Goal: Task Accomplishment & Management: Manage account settings

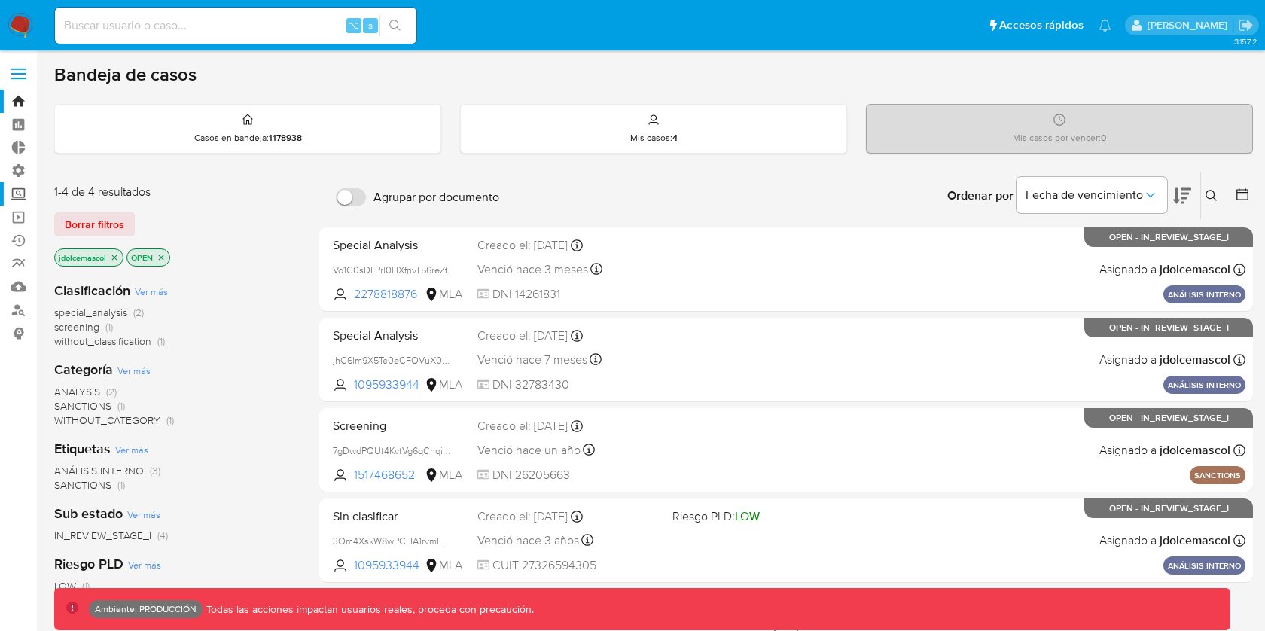
click at [12, 194] on label "Screening" at bounding box center [89, 193] width 179 height 23
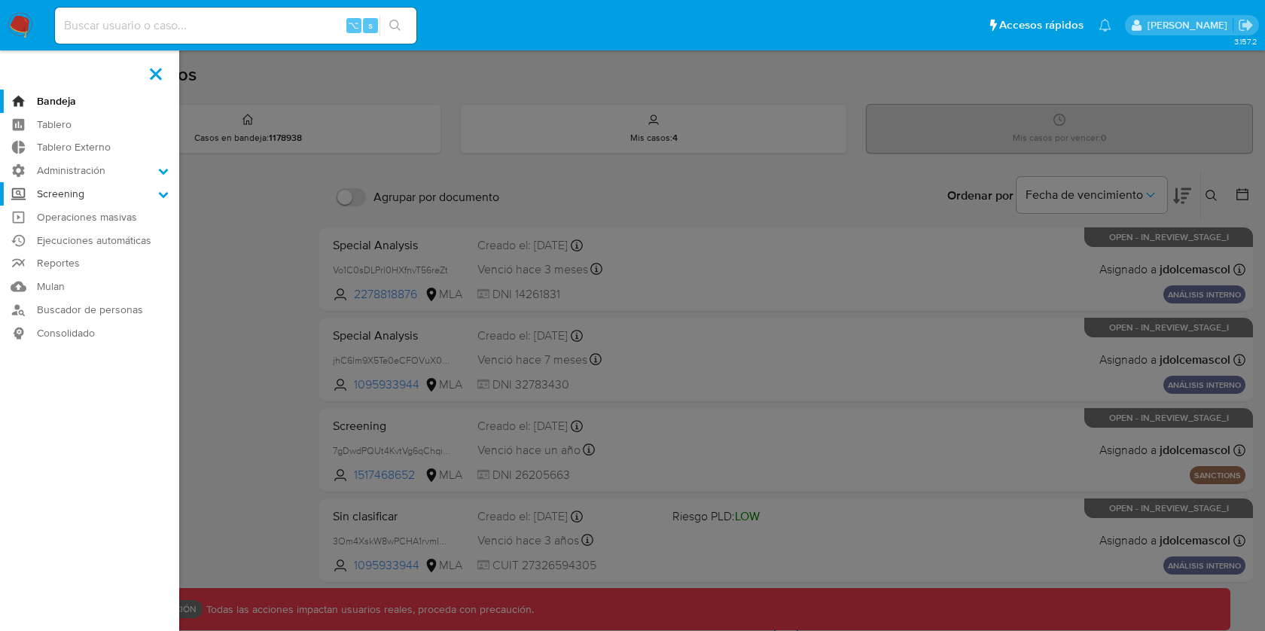
click at [0, 0] on input "Screening" at bounding box center [0, 0] width 0 height 0
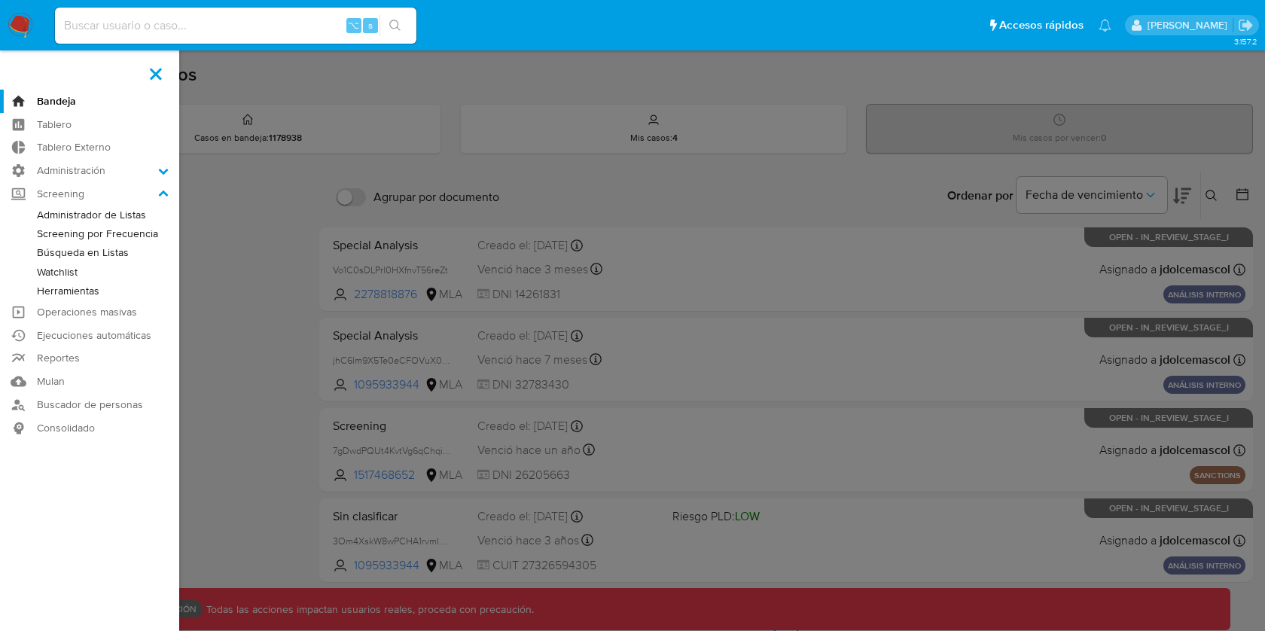
click at [64, 214] on link "Administrador de Listas" at bounding box center [89, 215] width 179 height 19
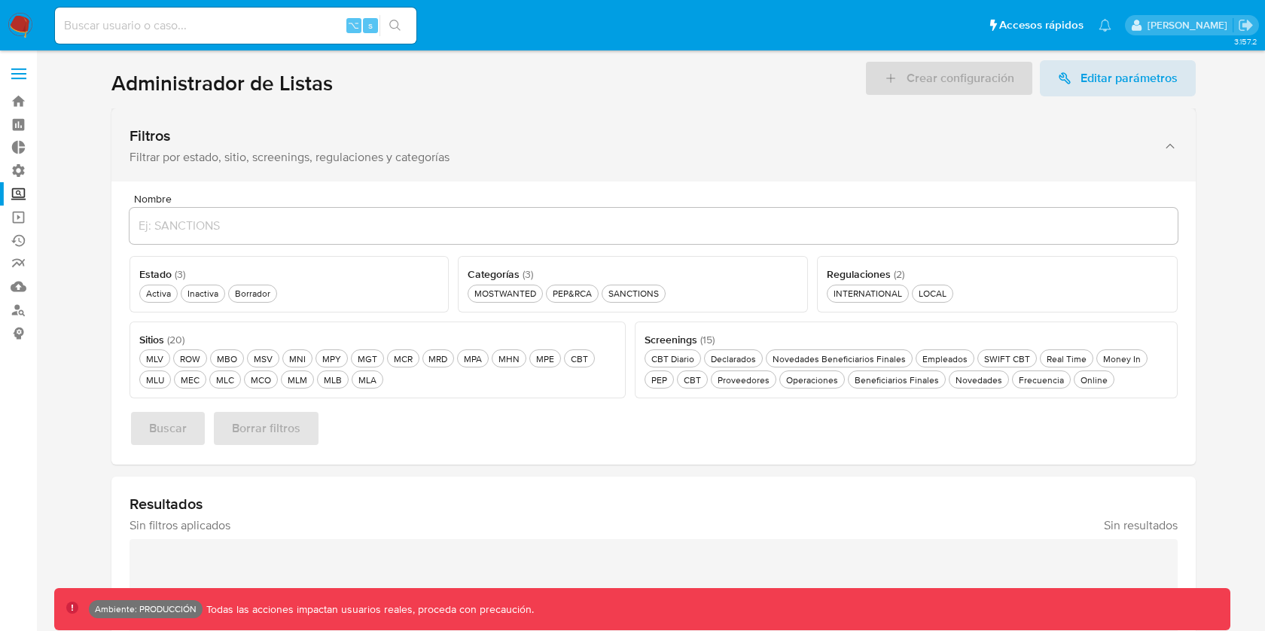
click at [179, 147] on div "Filtros Filtrar por estado, sitio, screenings, regulaciones y categorías" at bounding box center [639, 146] width 1018 height 38
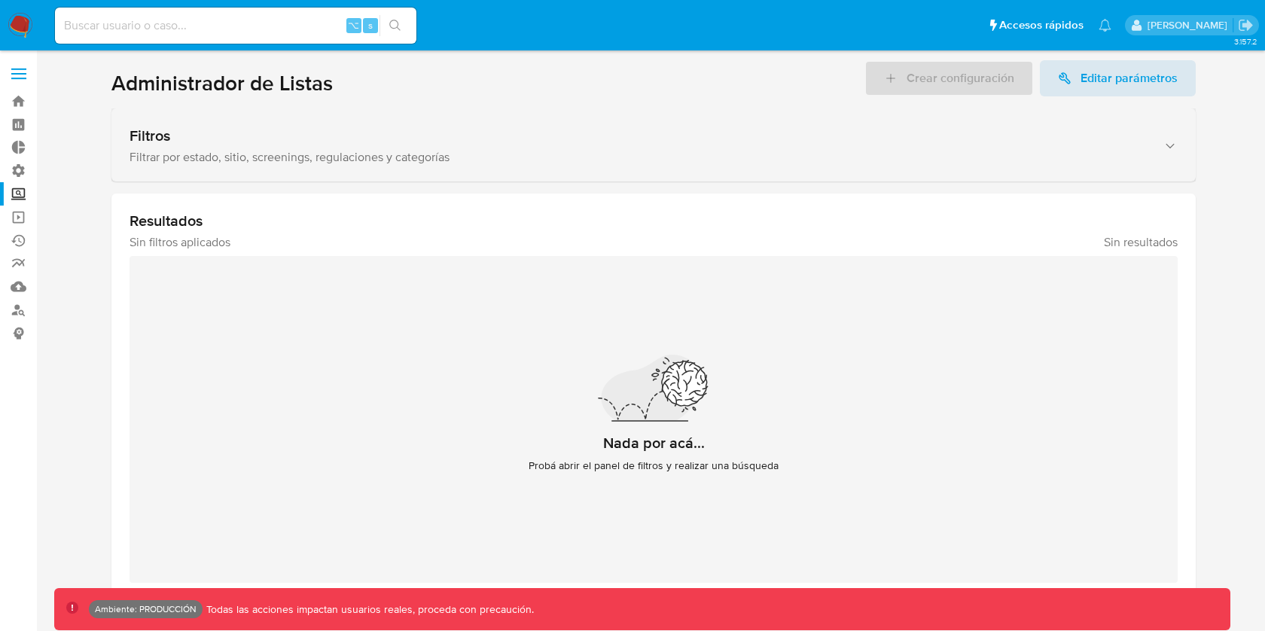
click at [261, 142] on div "Filtros" at bounding box center [639, 136] width 1018 height 19
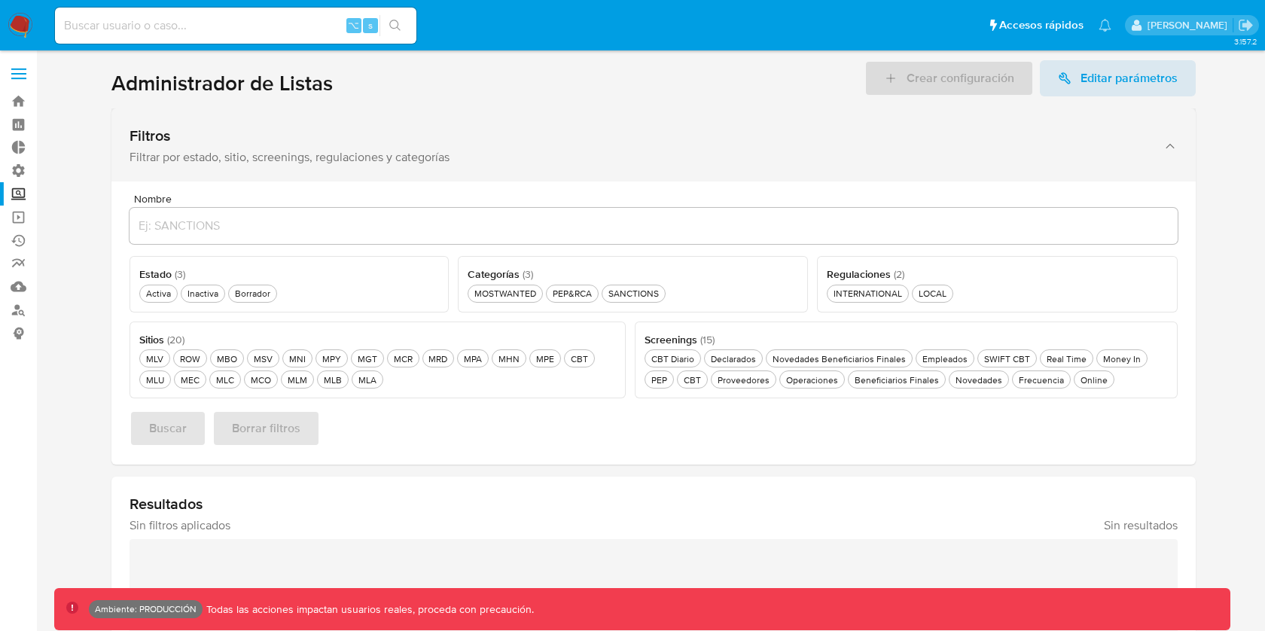
click at [261, 142] on div "Filtros" at bounding box center [639, 136] width 1018 height 19
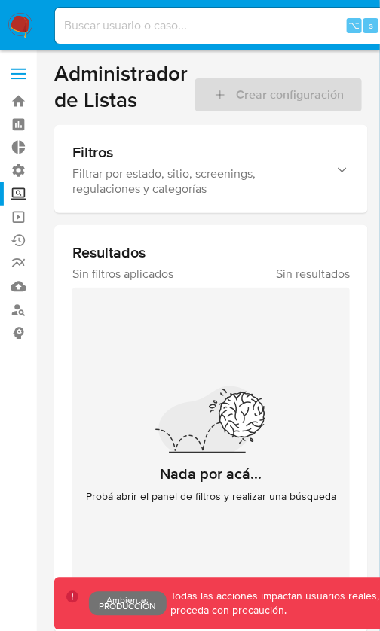
click at [380, 484] on main "3.157.2 Ambiente: PRODUCCIÓN Todas las acciones impactan usuarios reales, proce…" at bounding box center [190, 321] width 380 height 642
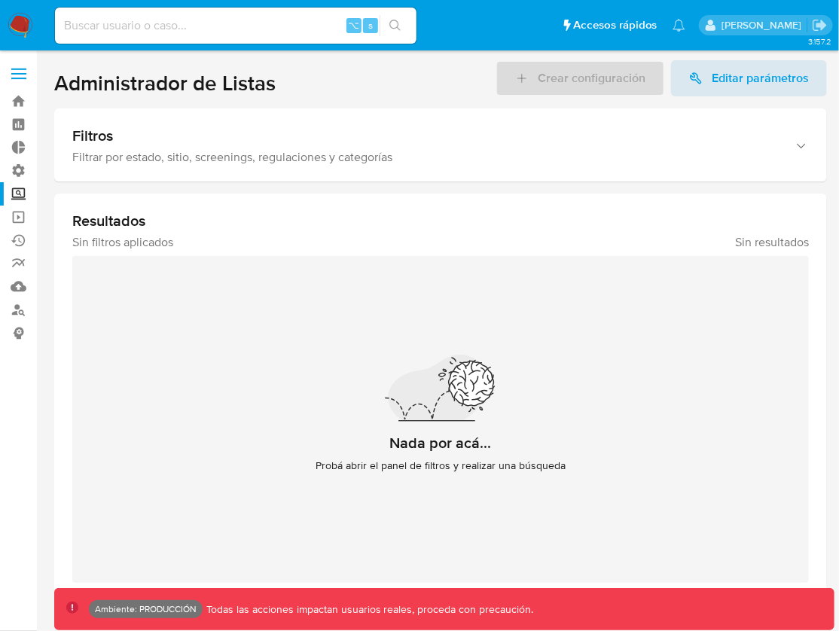
click at [26, 196] on label "Screening" at bounding box center [89, 193] width 179 height 23
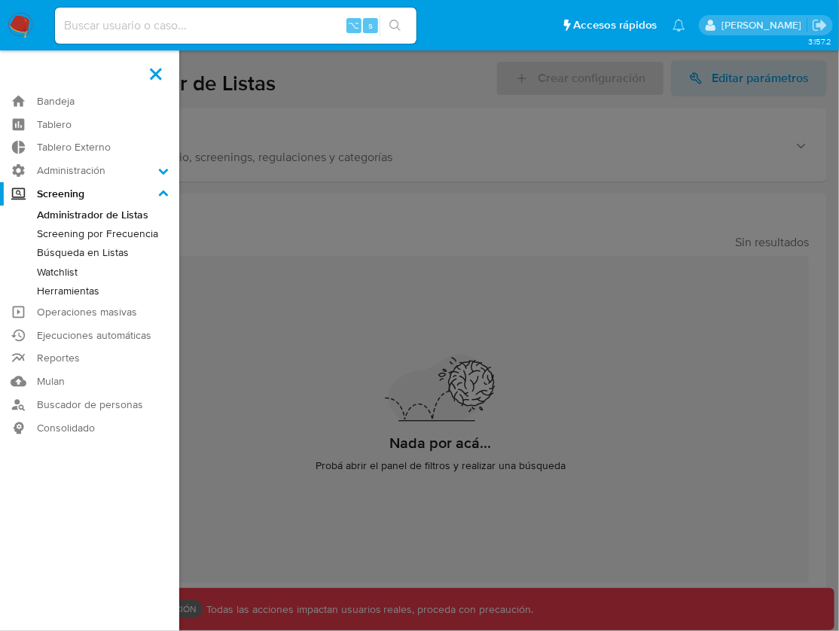
click at [0, 0] on input "Screening" at bounding box center [0, 0] width 0 height 0
click at [96, 233] on link "Screening por Frecuencia" at bounding box center [89, 233] width 179 height 19
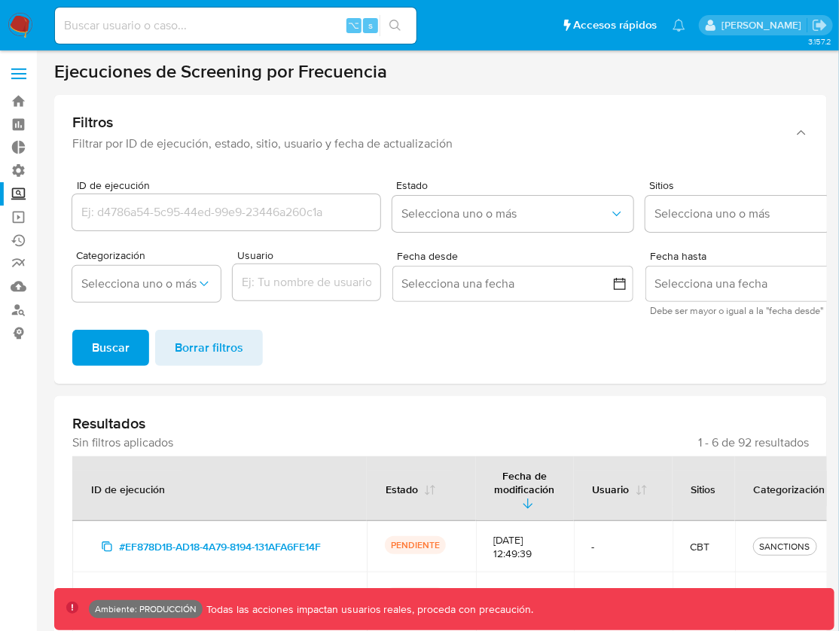
click at [22, 188] on label "Screening" at bounding box center [89, 193] width 179 height 23
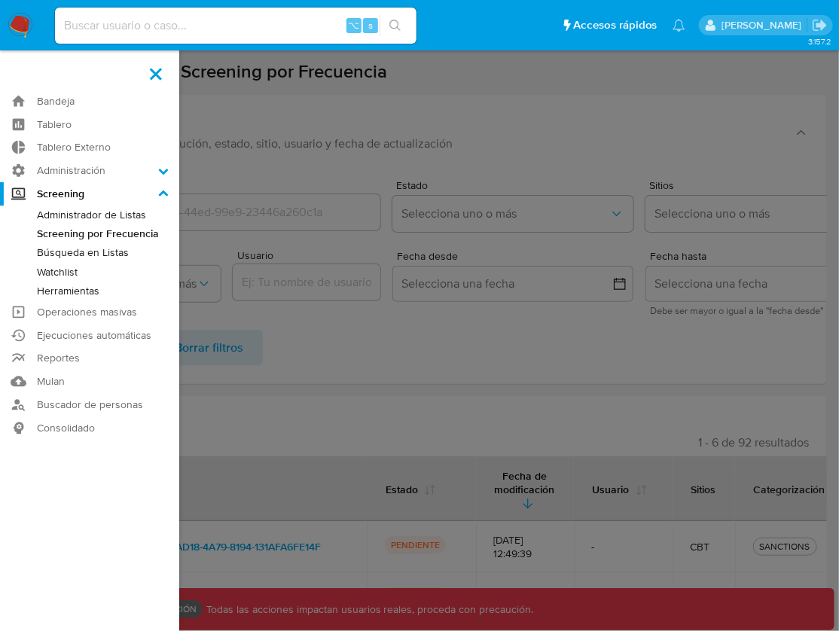
click at [0, 0] on input "Screening" at bounding box center [0, 0] width 0 height 0
click at [321, 199] on label at bounding box center [419, 315] width 839 height 631
click at [0, 0] on input "checkbox" at bounding box center [0, 0] width 0 height 0
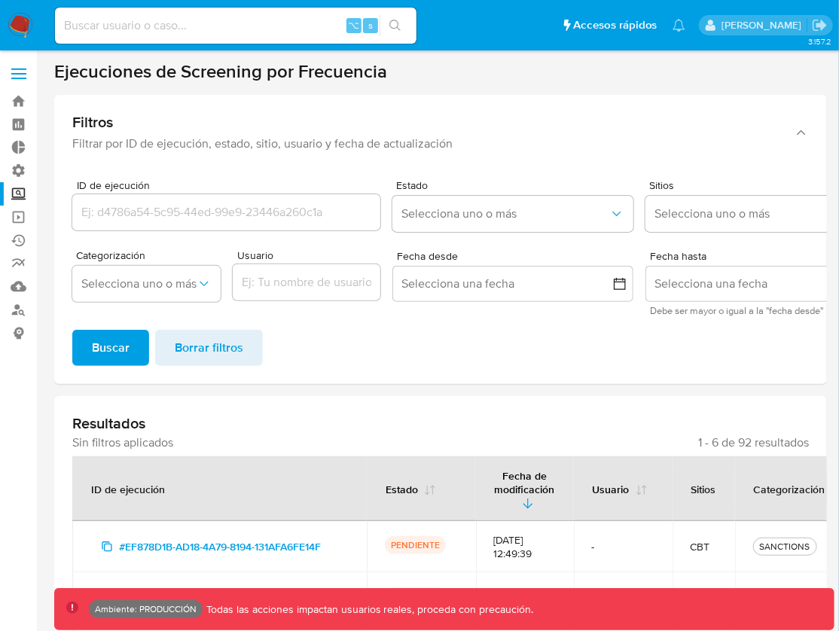
click at [24, 188] on label "Screening" at bounding box center [89, 193] width 179 height 23
click at [0, 0] on input "Screening" at bounding box center [0, 0] width 0 height 0
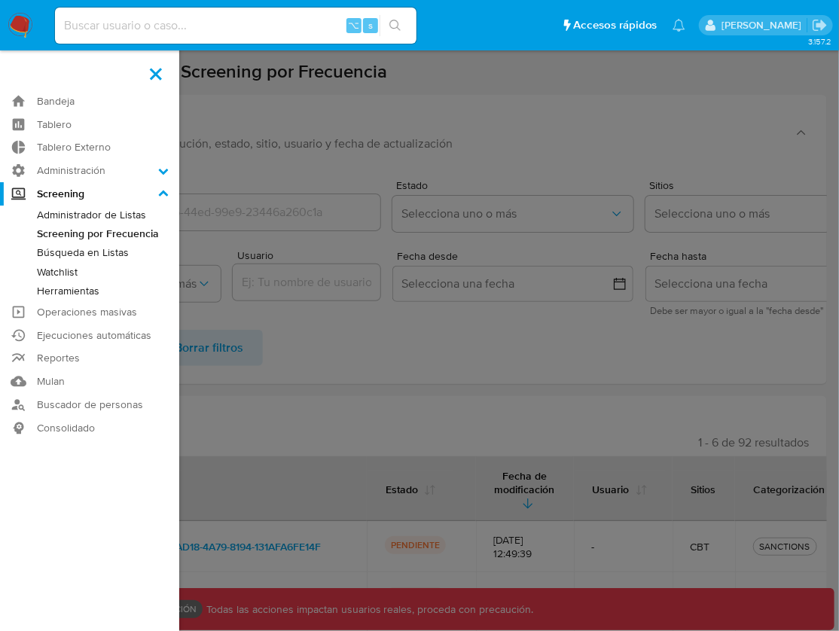
click at [84, 255] on link "Búsqueda en Listas" at bounding box center [89, 252] width 179 height 19
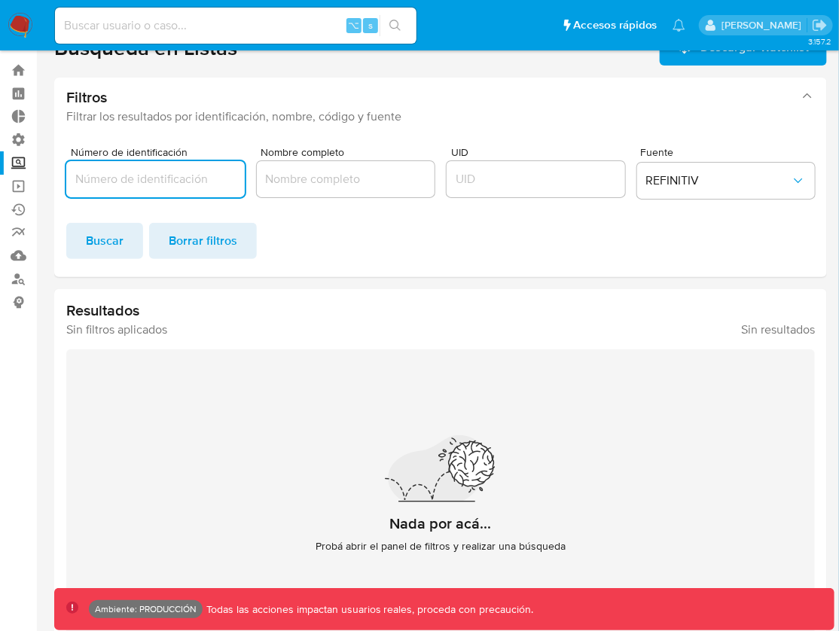
scroll to position [17, 0]
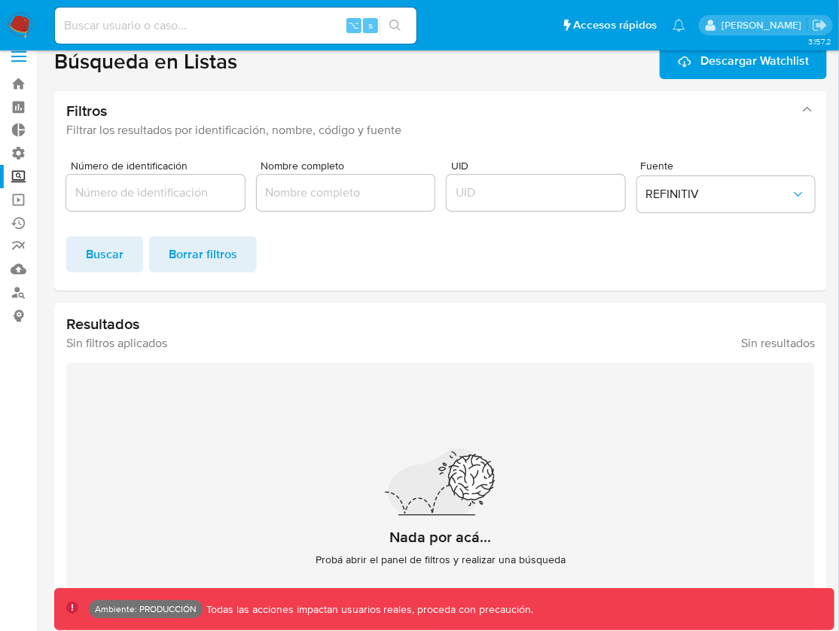
click at [24, 181] on label "Screening" at bounding box center [89, 176] width 179 height 23
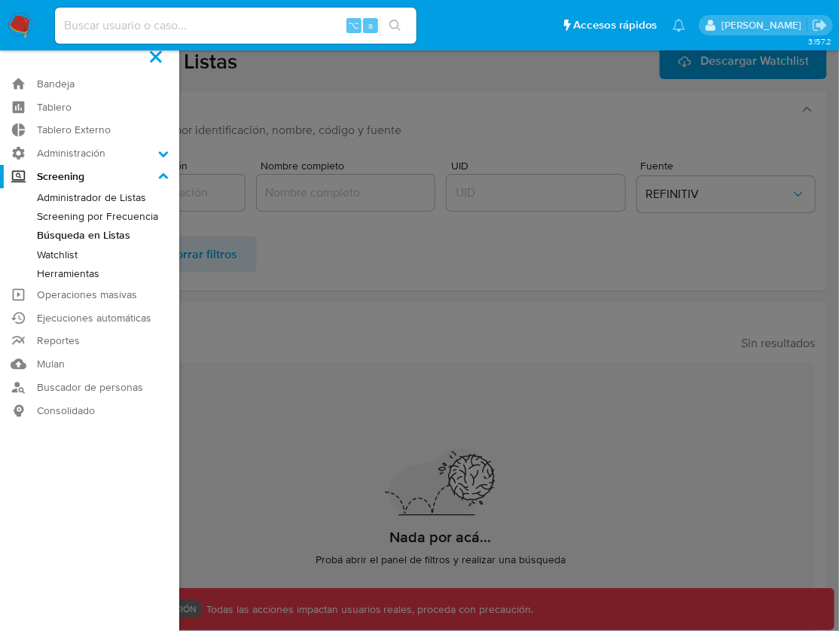
click at [0, 0] on input "Screening" at bounding box center [0, 0] width 0 height 0
click at [76, 255] on link "Watchlist" at bounding box center [89, 255] width 179 height 19
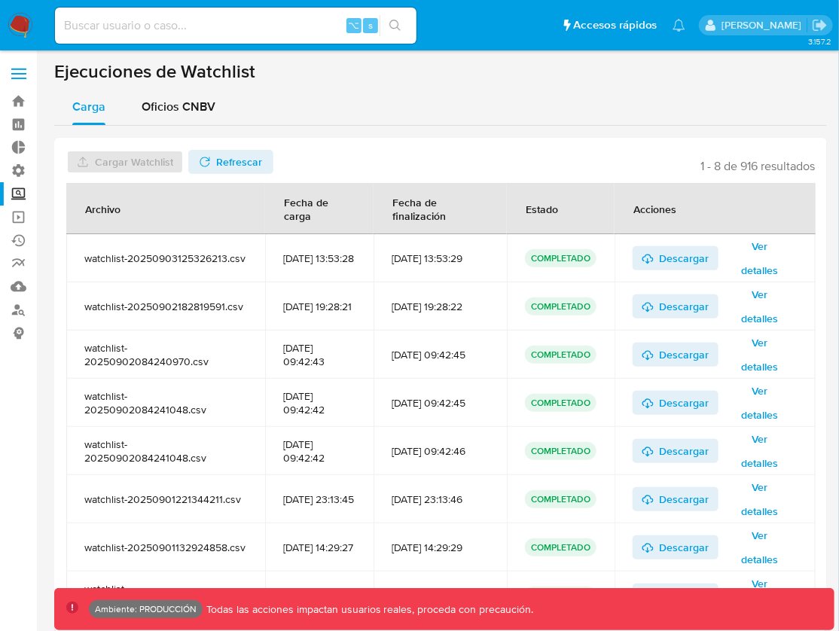
click at [25, 190] on label "Screening" at bounding box center [89, 193] width 179 height 23
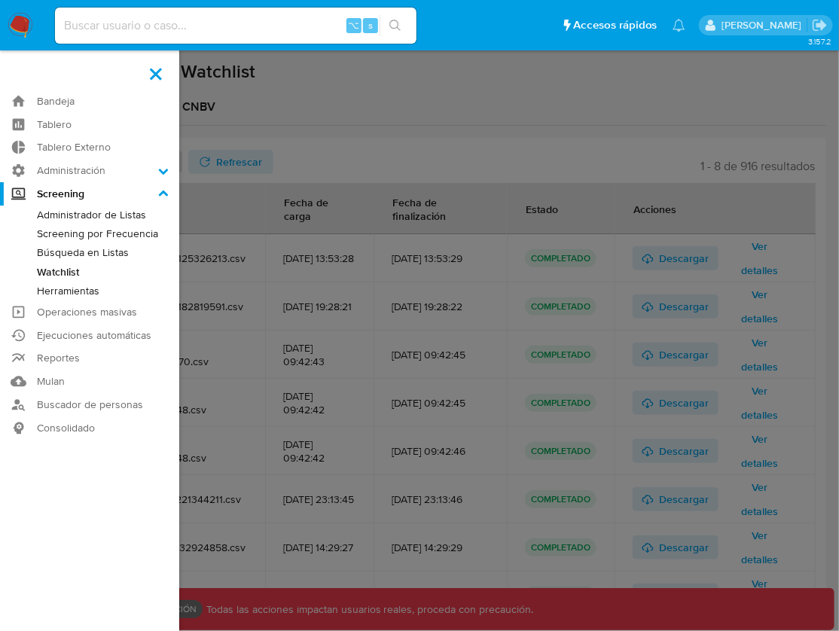
click at [0, 0] on input "Screening" at bounding box center [0, 0] width 0 height 0
click at [108, 232] on link "Screening por Frecuencia" at bounding box center [89, 233] width 179 height 19
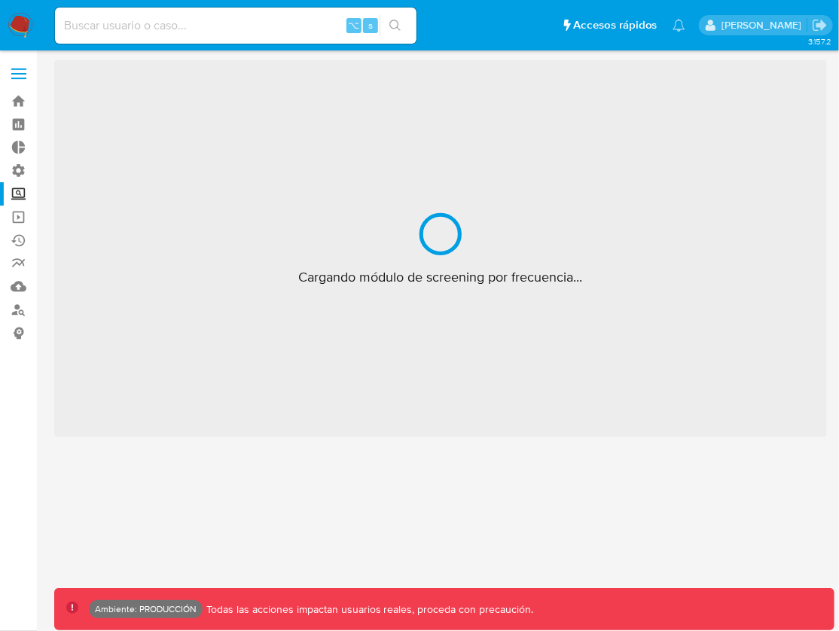
click at [23, 198] on label "Screening" at bounding box center [89, 193] width 179 height 23
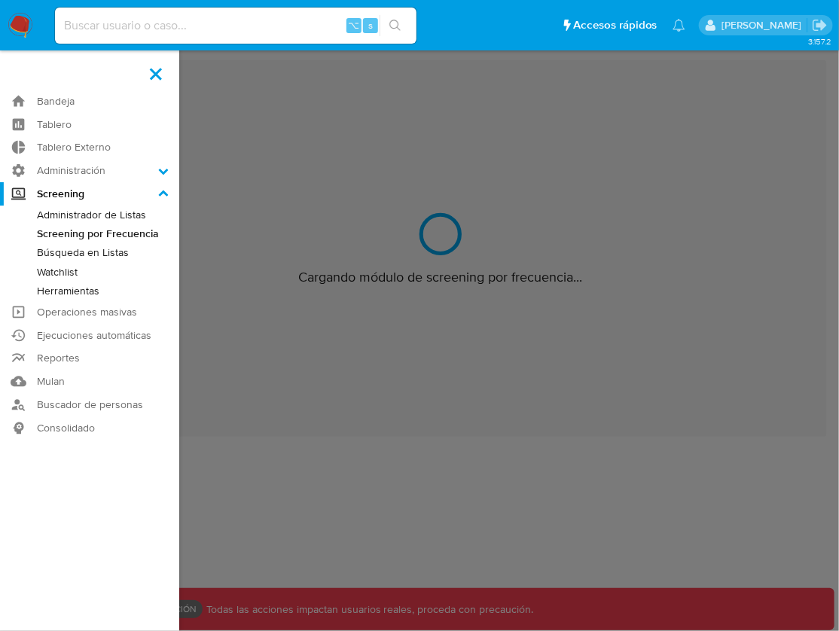
click at [0, 0] on input "Screening" at bounding box center [0, 0] width 0 height 0
click at [81, 251] on link "Búsqueda en Listas" at bounding box center [89, 252] width 179 height 19
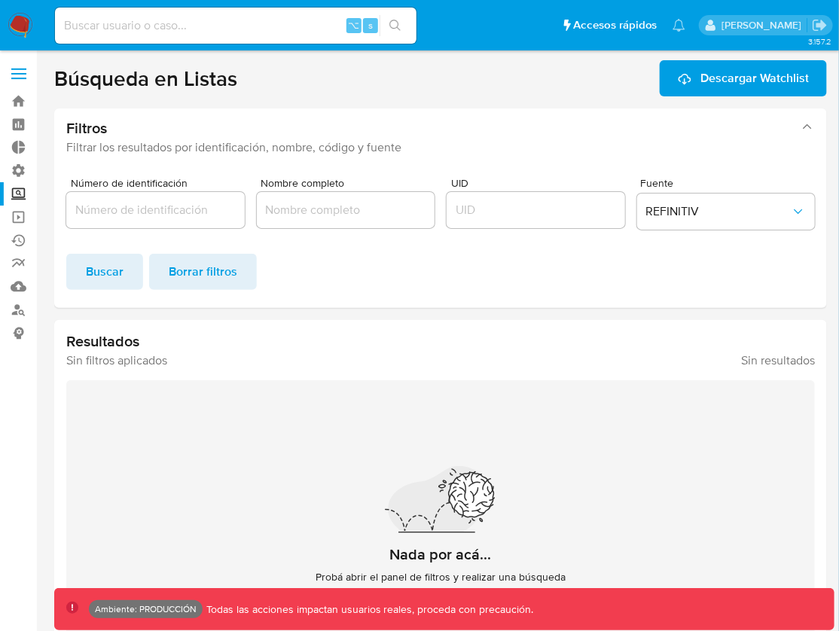
click at [23, 197] on label "Screening" at bounding box center [89, 193] width 179 height 23
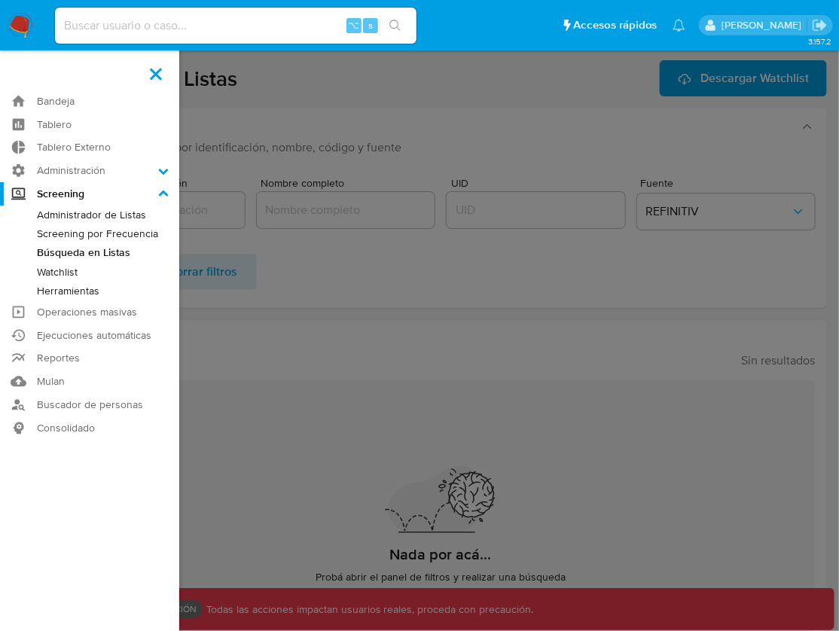
click at [0, 0] on input "Screening" at bounding box center [0, 0] width 0 height 0
click at [71, 271] on link "Watchlist" at bounding box center [89, 272] width 179 height 19
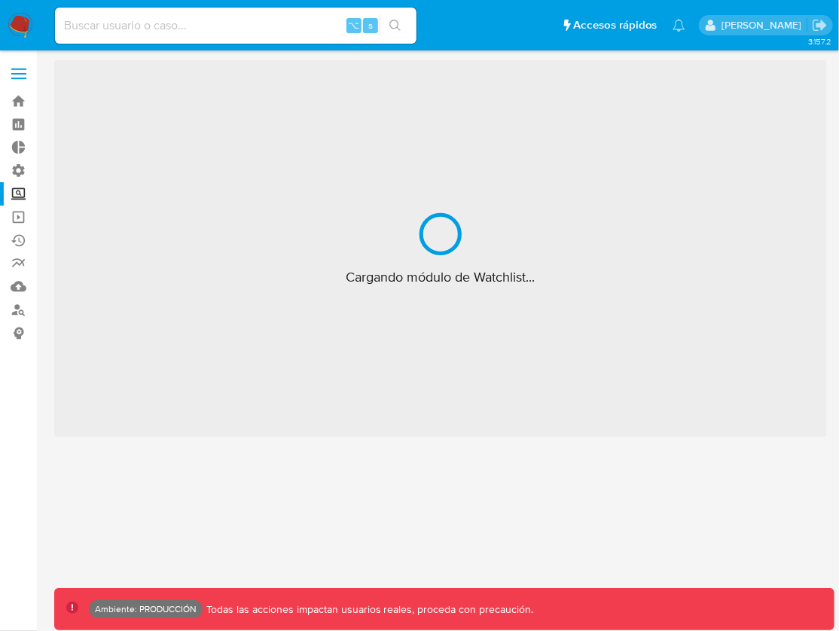
click at [18, 192] on label "Screening" at bounding box center [89, 193] width 179 height 23
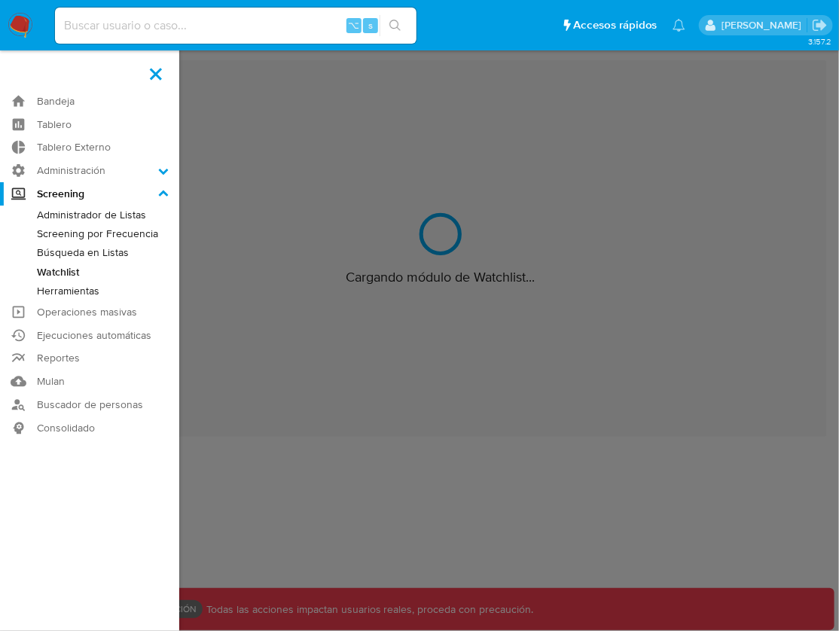
click at [0, 0] on input "Screening" at bounding box center [0, 0] width 0 height 0
click at [81, 214] on link "Administrador de Listas" at bounding box center [89, 215] width 179 height 19
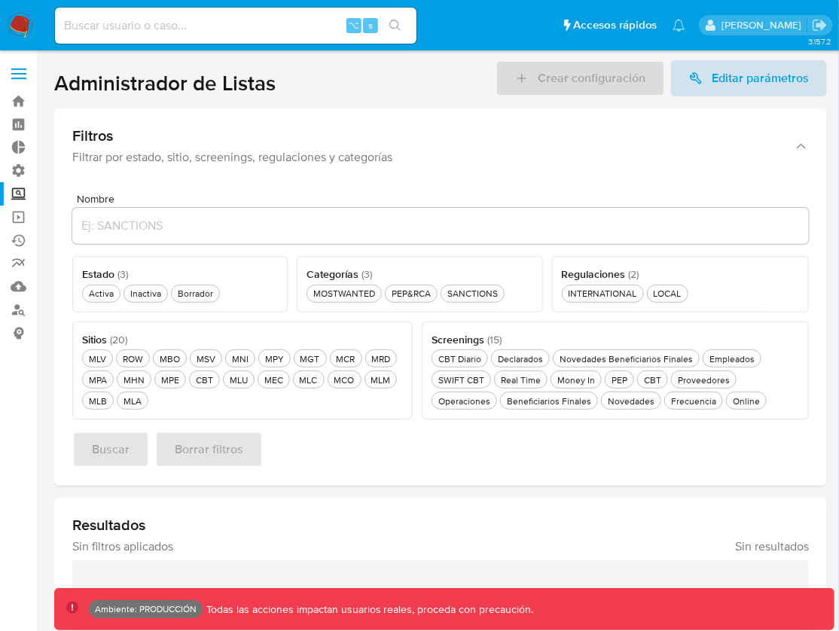
click at [718, 69] on span "Editar parámetros" at bounding box center [760, 78] width 97 height 36
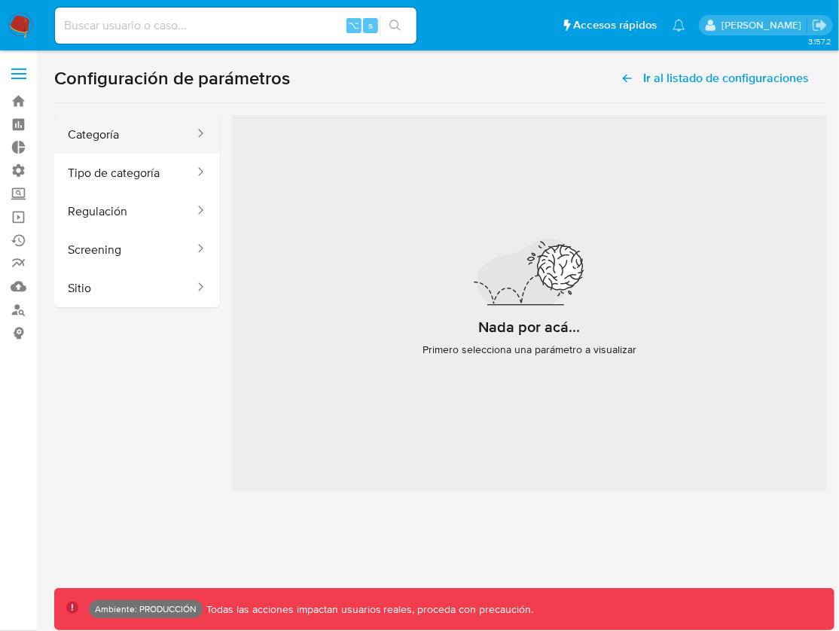
click at [130, 120] on button "Categoría" at bounding box center [125, 134] width 142 height 38
